Goal: Task Accomplishment & Management: Complete application form

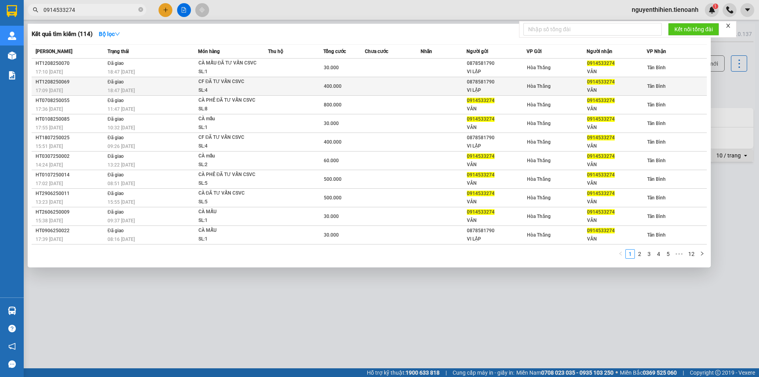
type input "0914533274"
click at [388, 89] on td at bounding box center [392, 86] width 55 height 19
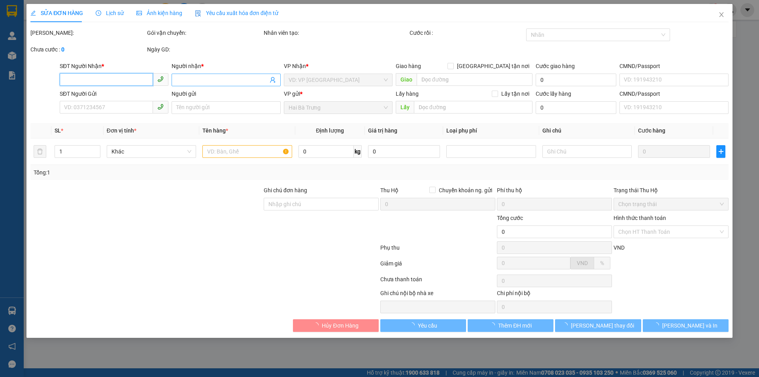
type input "0914533274"
type input "VÂN"
type input "0878581790"
type input "VI LẬP"
type input "2001509891"
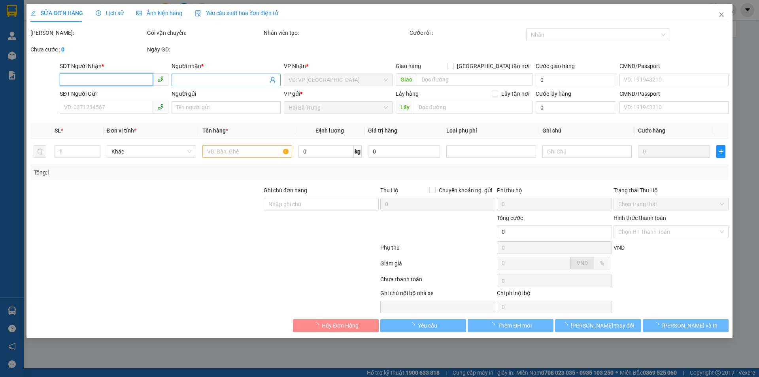
type input "400.000"
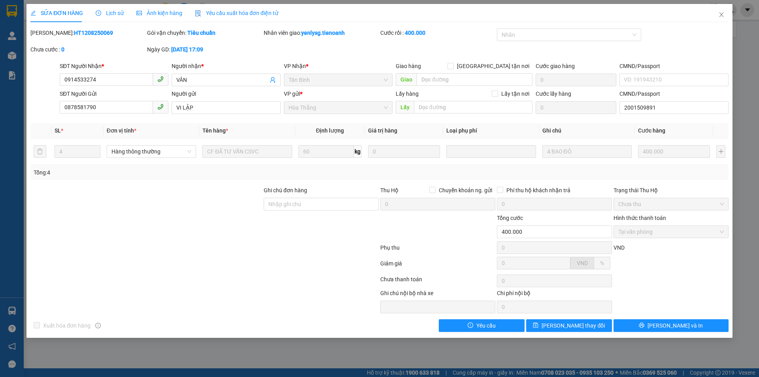
click at [116, 15] on span "Lịch sử" at bounding box center [110, 13] width 28 height 6
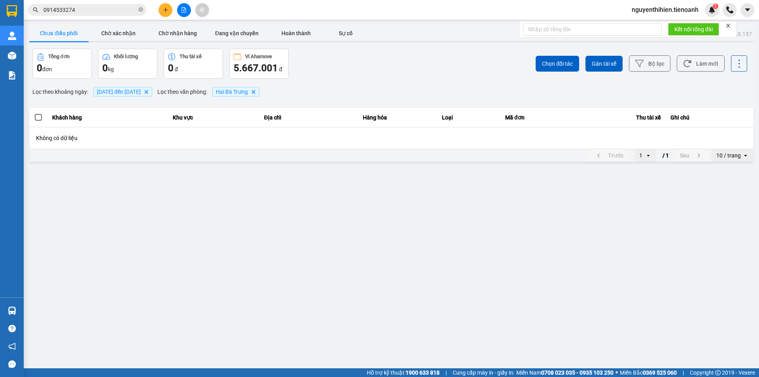
click at [107, 10] on input "0914533274" at bounding box center [89, 10] width 93 height 9
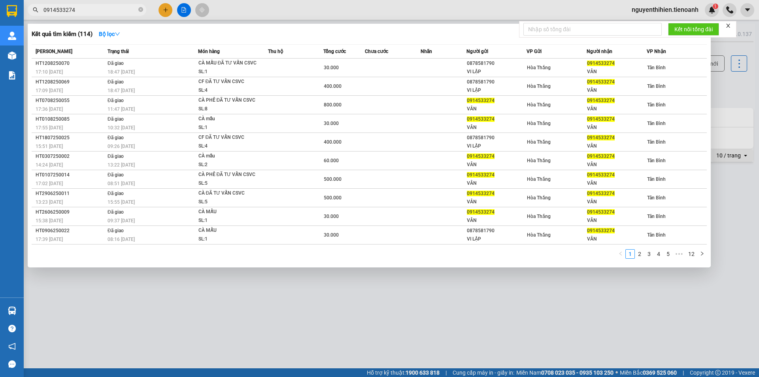
click at [106, 11] on input "0914533274" at bounding box center [89, 10] width 93 height 9
